Goal: Find specific page/section: Find specific page/section

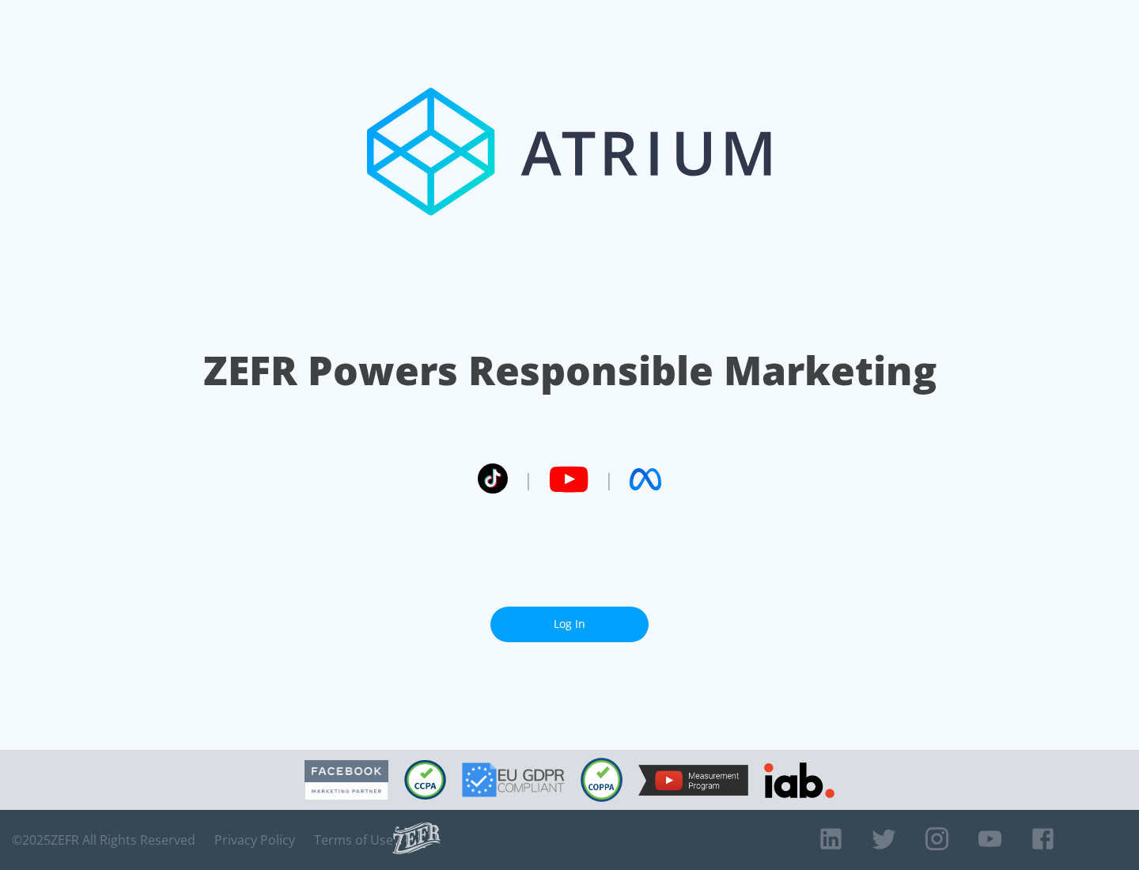
click at [569, 617] on link "Log In" at bounding box center [569, 624] width 158 height 36
